Goal: Find specific page/section: Find specific page/section

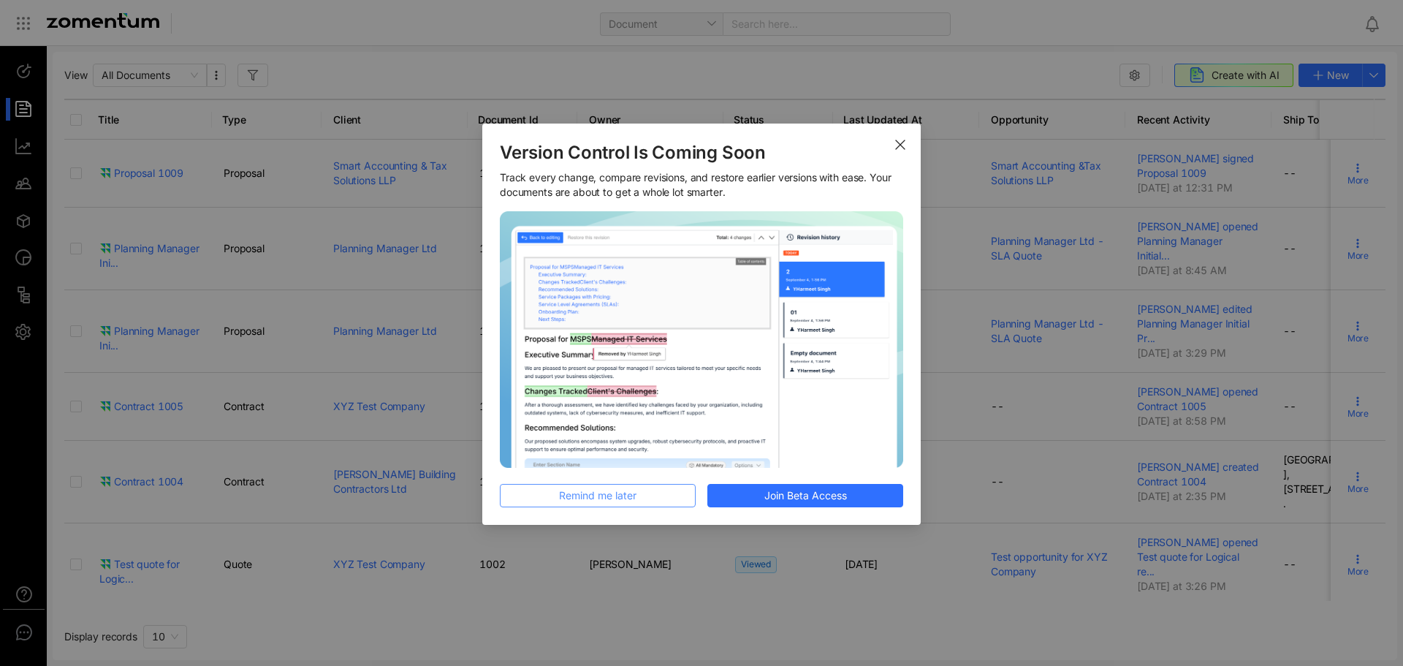
click at [570, 488] on span "Remind me later" at bounding box center [597, 495] width 77 height 16
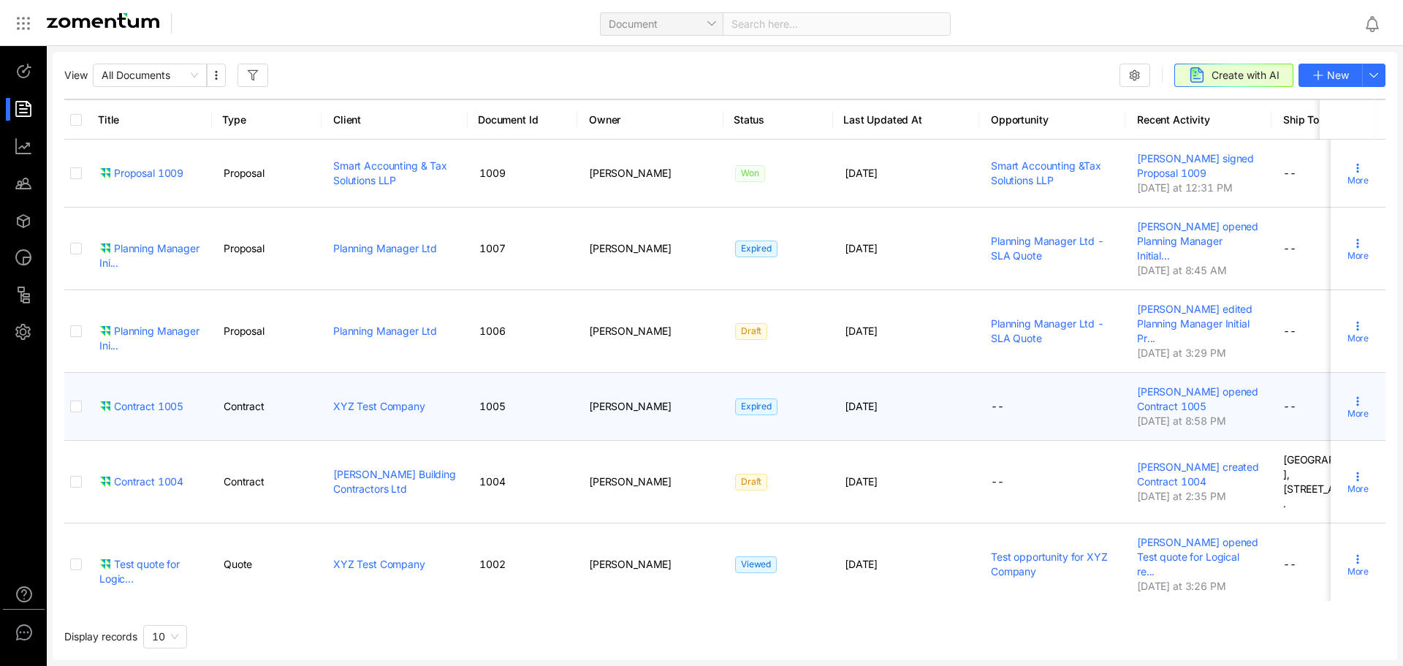
scroll to position [73, 0]
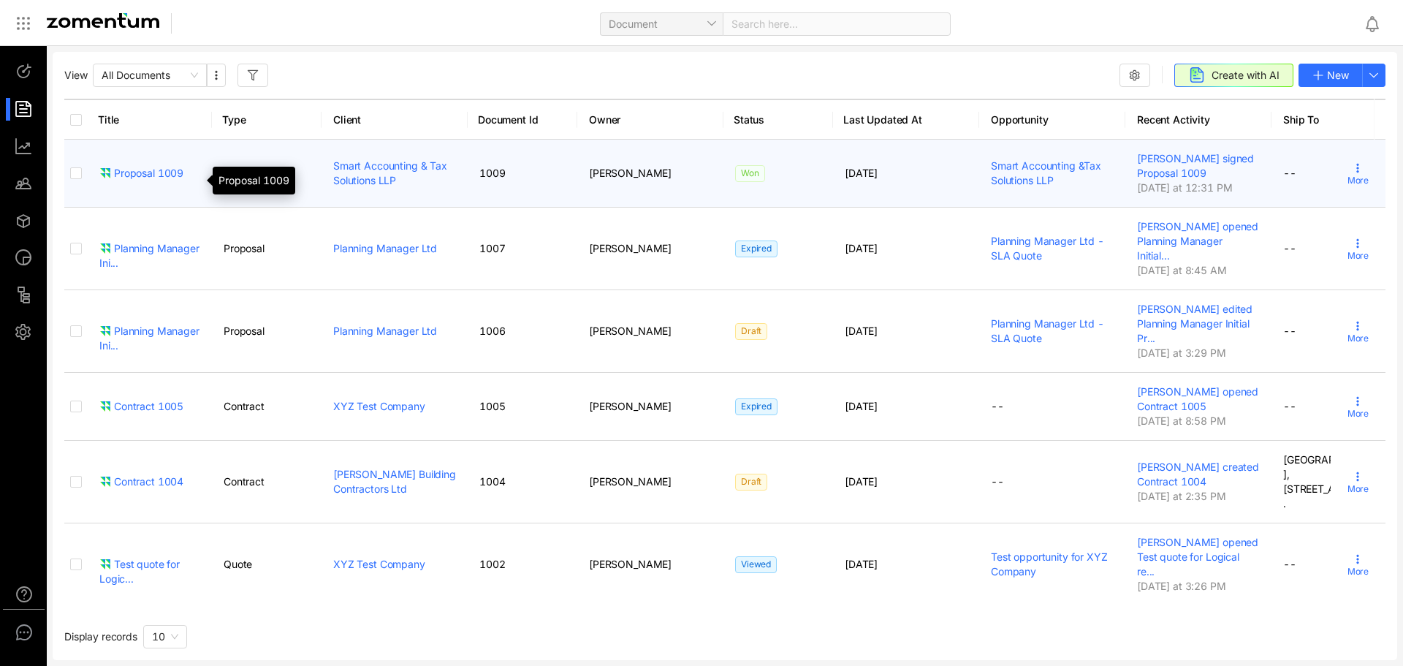
click at [126, 179] on div "Proposal 1009" at bounding box center [141, 173] width 84 height 15
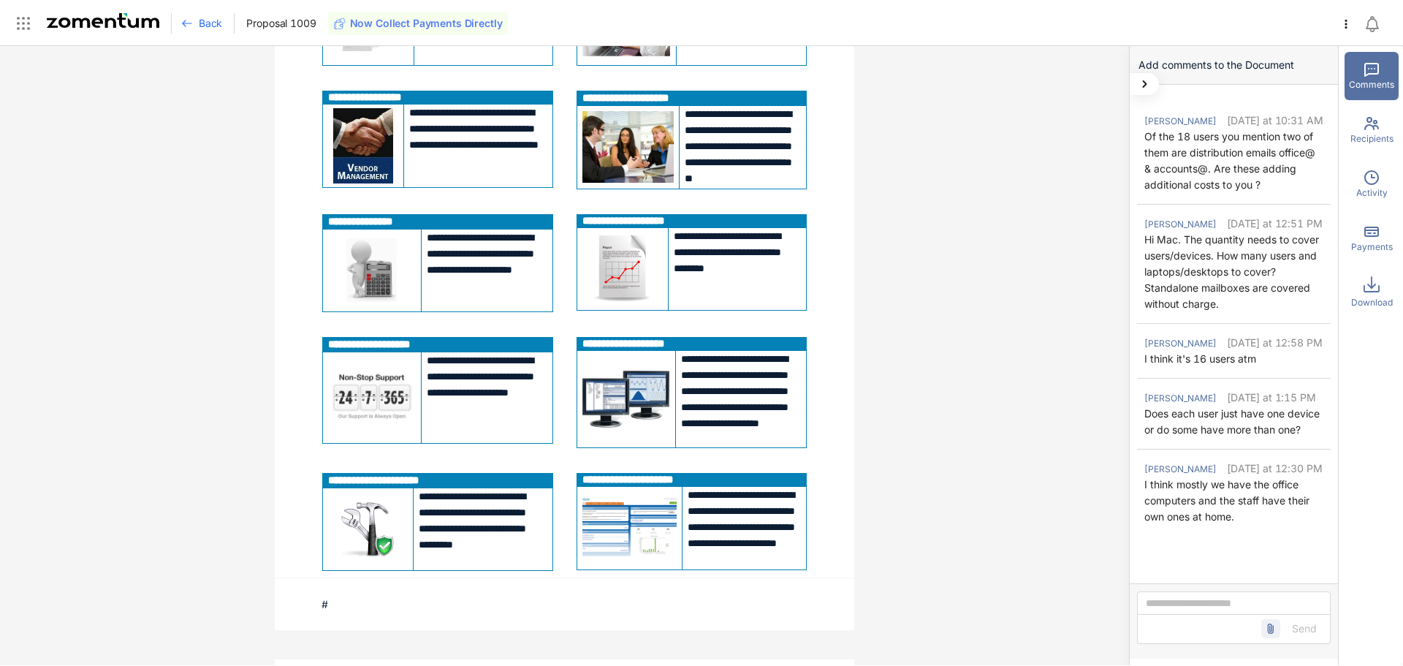
scroll to position [4096, 0]
